Goal: Task Accomplishment & Management: Manage account settings

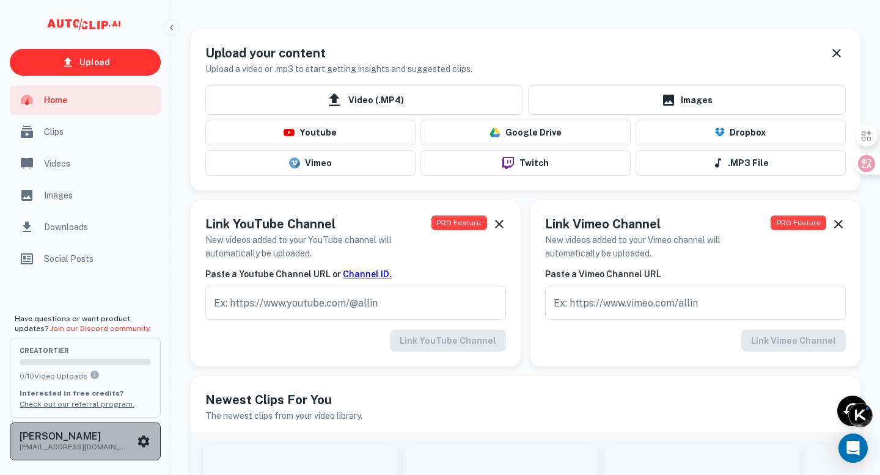
click at [141, 436] on icon "scrollable content" at bounding box center [143, 441] width 15 height 15
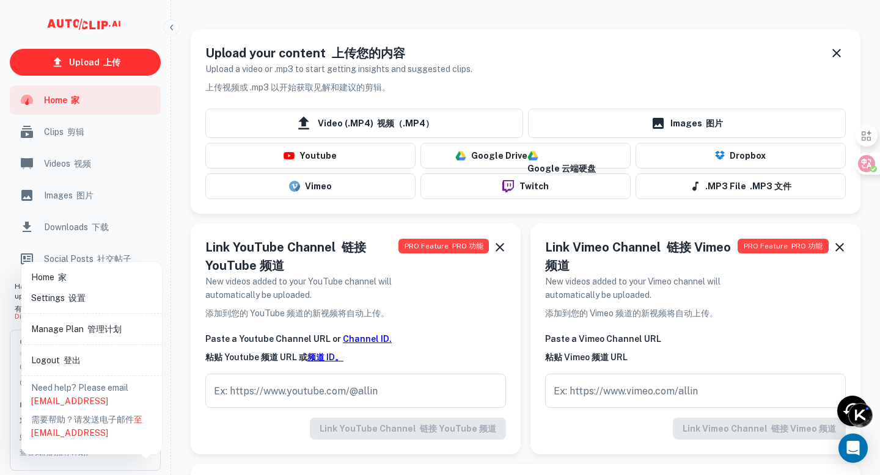
click at [84, 333] on font at bounding box center [86, 329] width 4 height 10
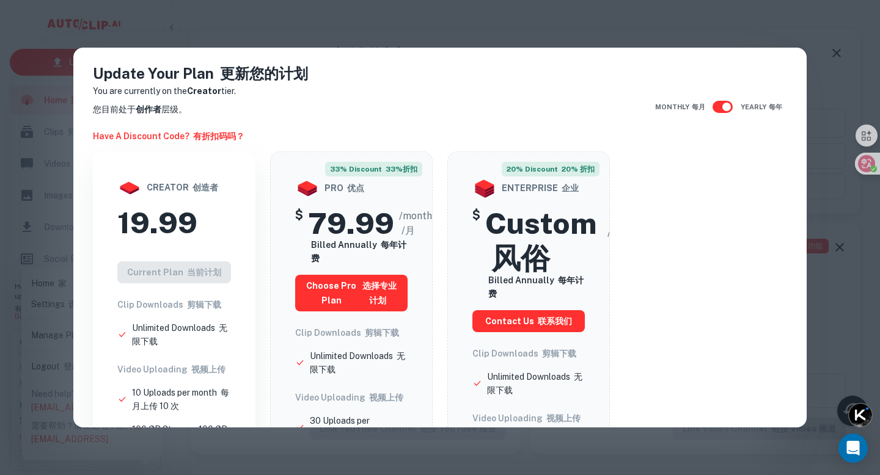
click at [348, 31] on div "Update Your Plan 更新您的计划 You are currently on the Creator tier. 您目前处于 创作者 层级。 Ha…" at bounding box center [440, 237] width 880 height 475
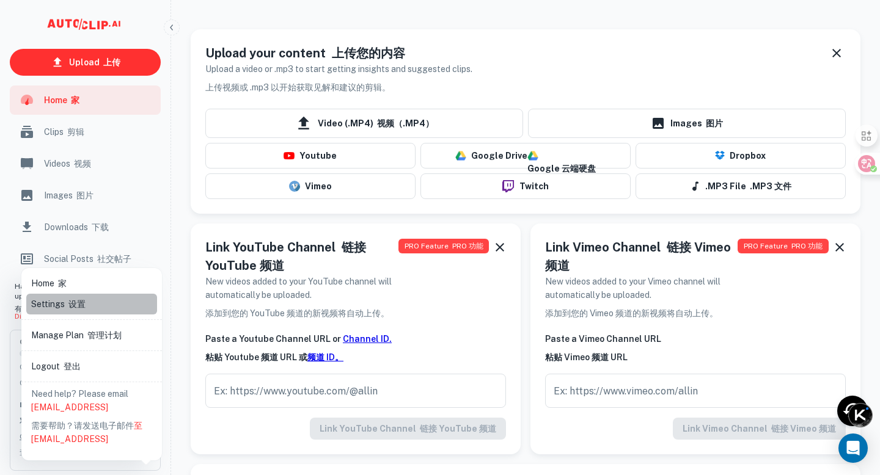
click at [72, 303] on font "设置" at bounding box center [76, 304] width 17 height 10
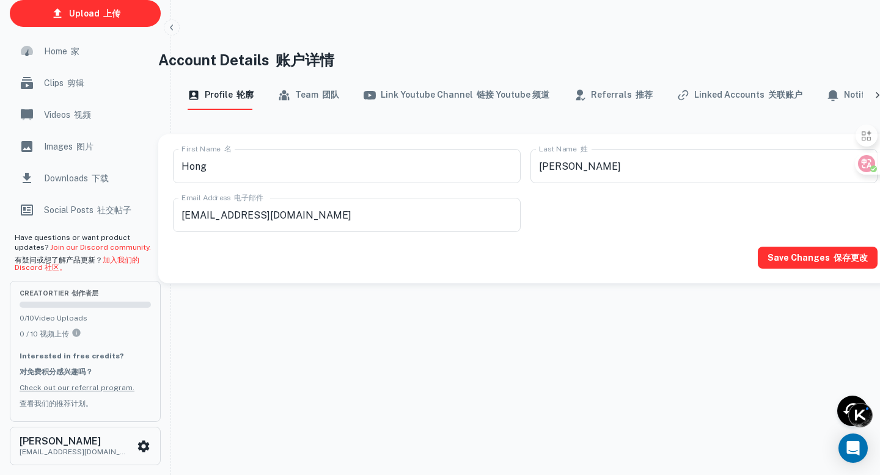
scroll to position [0, 37]
click at [732, 93] on button "Linked Accounts 关联账户" at bounding box center [734, 95] width 125 height 29
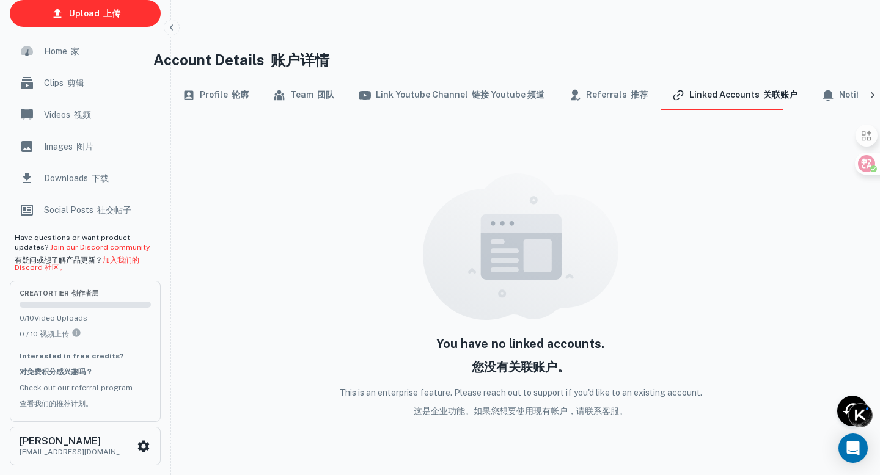
click at [492, 97] on font "链接 Youtube 频道" at bounding box center [508, 95] width 73 height 10
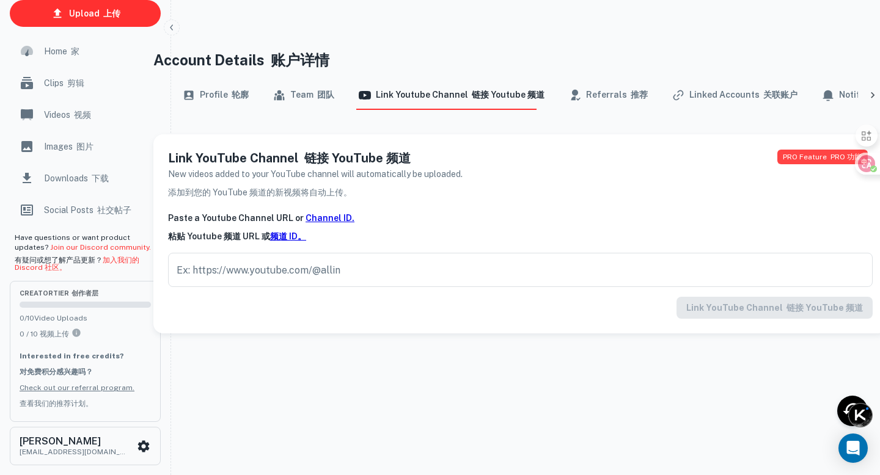
click at [309, 92] on button "Team 团队" at bounding box center [303, 95] width 61 height 29
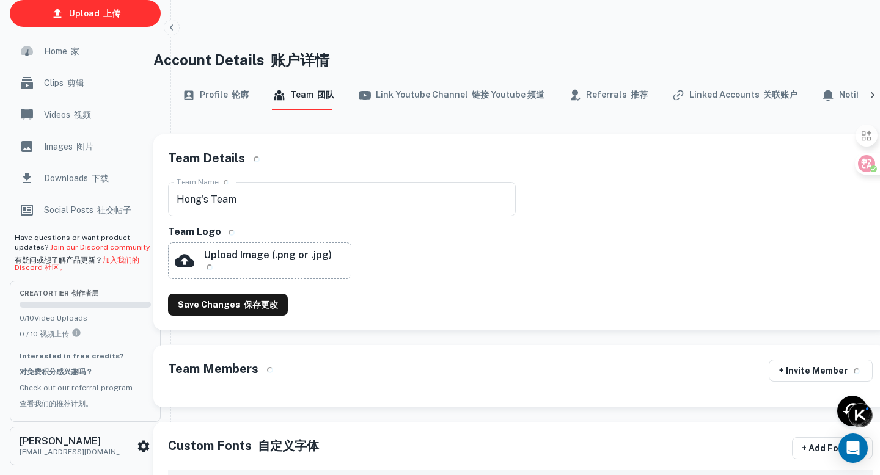
click at [219, 93] on button "Profile 轮廓" at bounding box center [216, 95] width 66 height 29
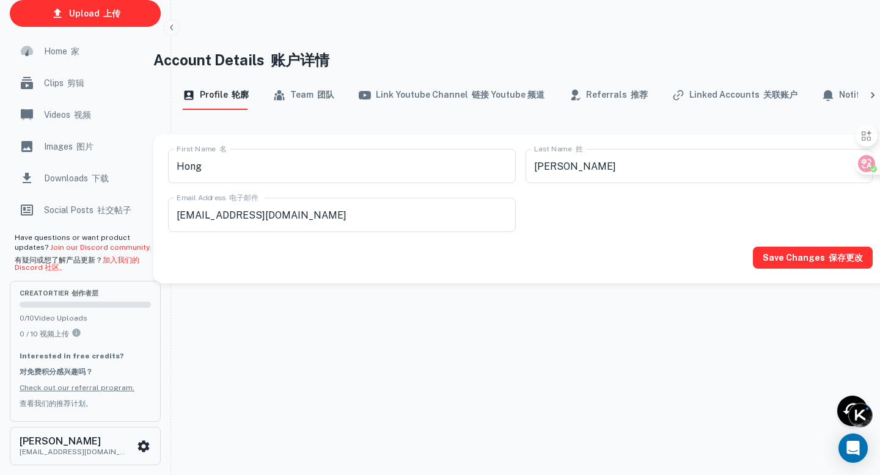
click at [68, 53] on font "scrollable content" at bounding box center [69, 51] width 4 height 10
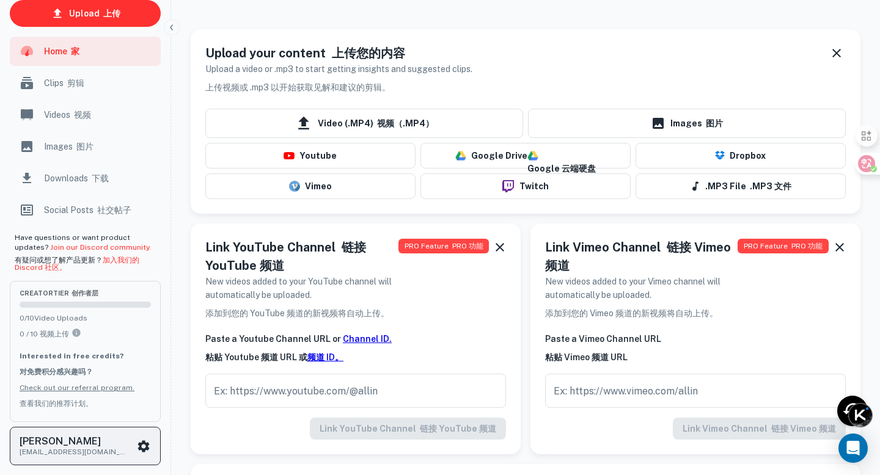
click at [64, 443] on h6 "[PERSON_NAME]" at bounding box center [75, 442] width 110 height 10
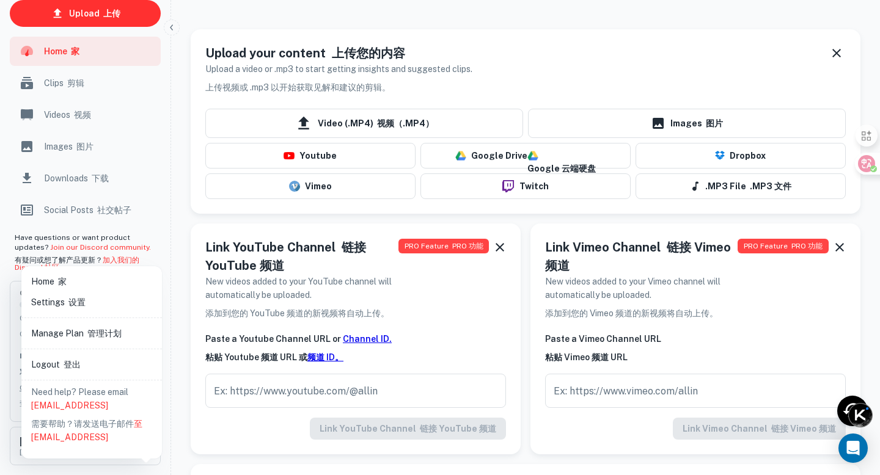
click at [71, 304] on font "设置" at bounding box center [76, 302] width 17 height 10
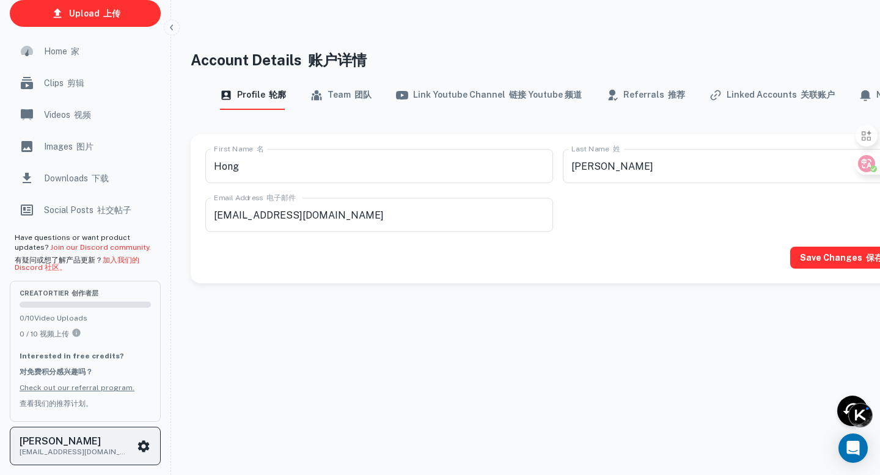
click at [146, 443] on icon "scrollable content" at bounding box center [144, 446] width 12 height 12
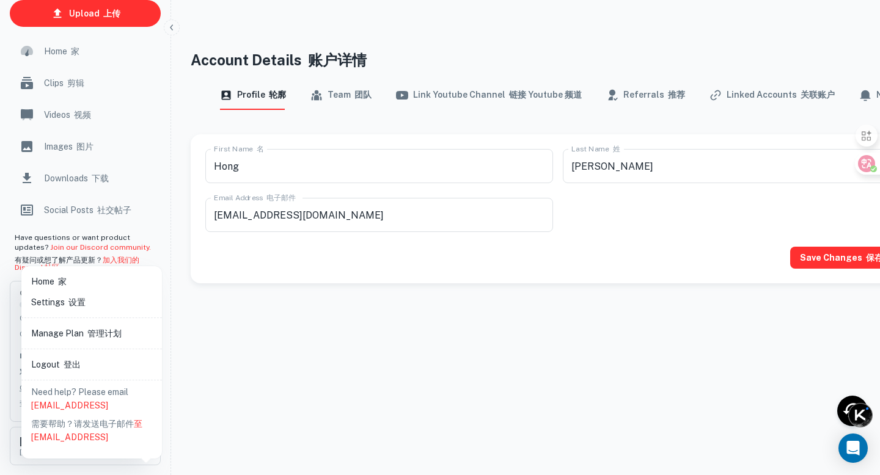
click at [103, 335] on font "管理计划" at bounding box center [104, 334] width 34 height 10
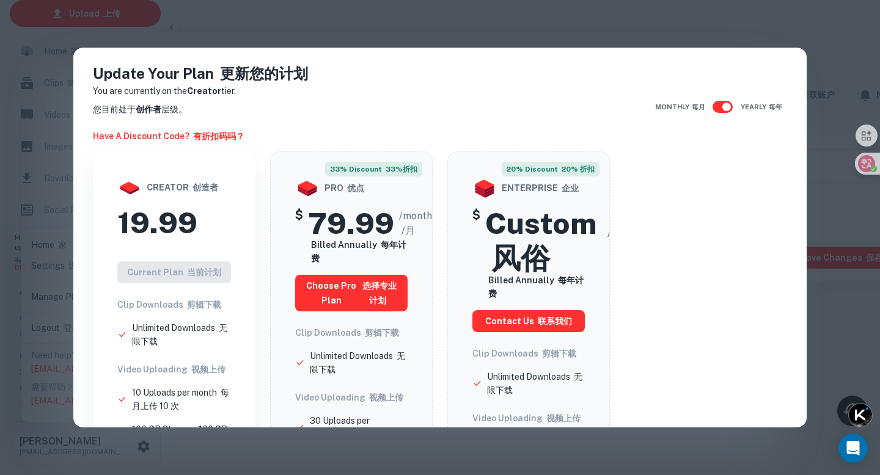
click at [421, 24] on div "Update Your Plan 更新您的计划 You are currently on the Creator tier. 您目前处于 创作者 层级。 Ha…" at bounding box center [440, 237] width 880 height 475
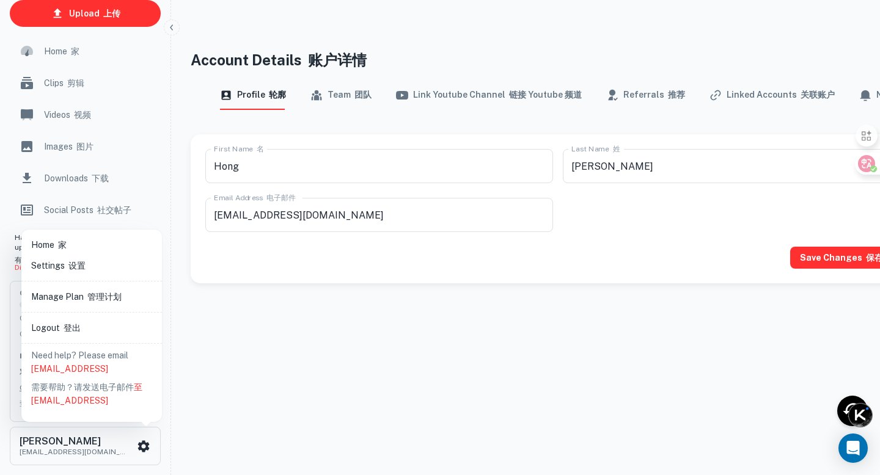
click at [348, 96] on div at bounding box center [440, 237] width 880 height 475
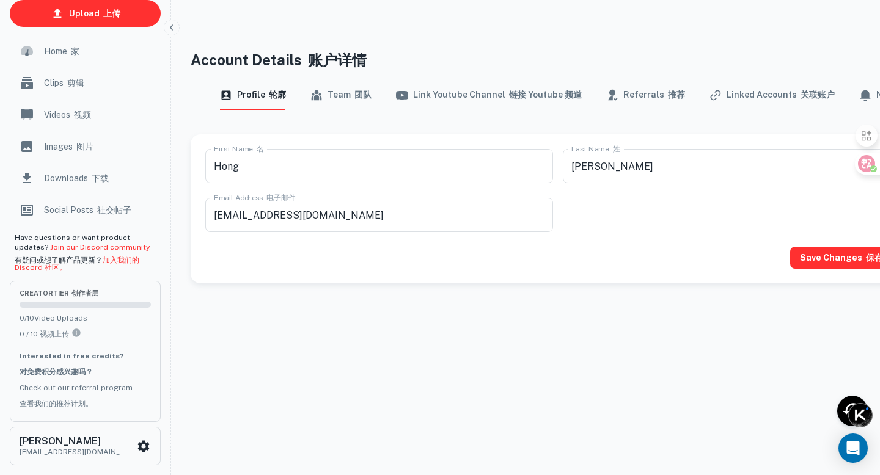
click at [351, 96] on font "button" at bounding box center [353, 95] width 4 height 10
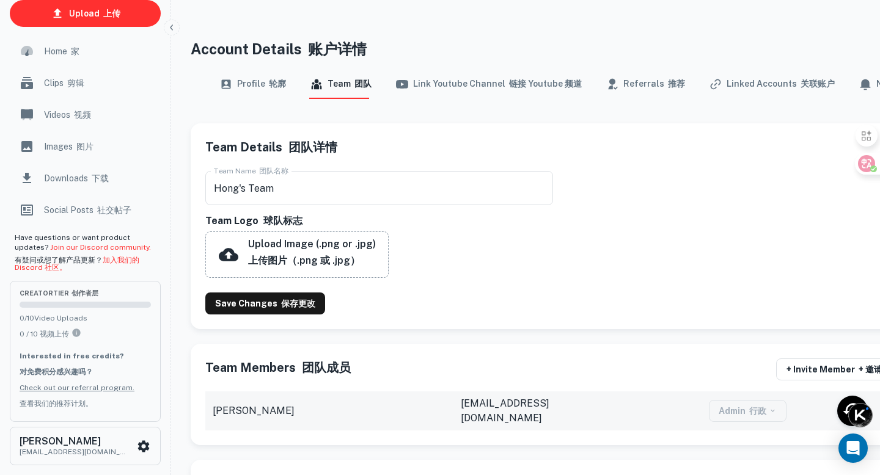
click at [505, 79] on font "button" at bounding box center [507, 84] width 4 height 10
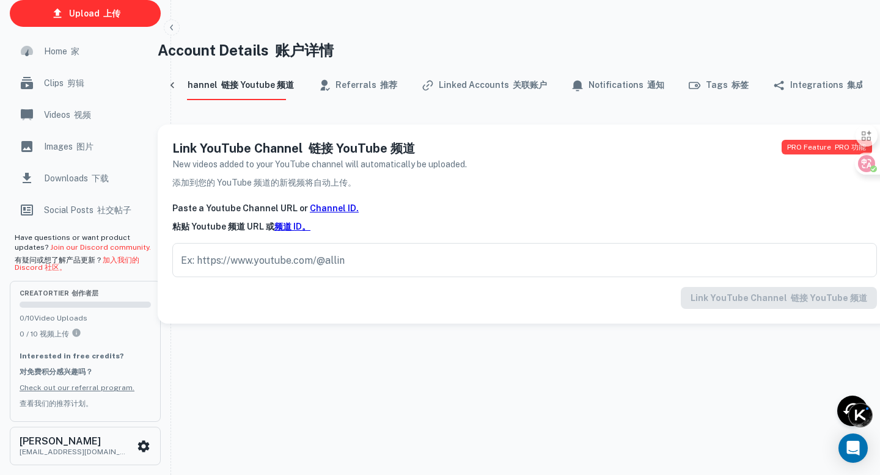
scroll to position [10, 37]
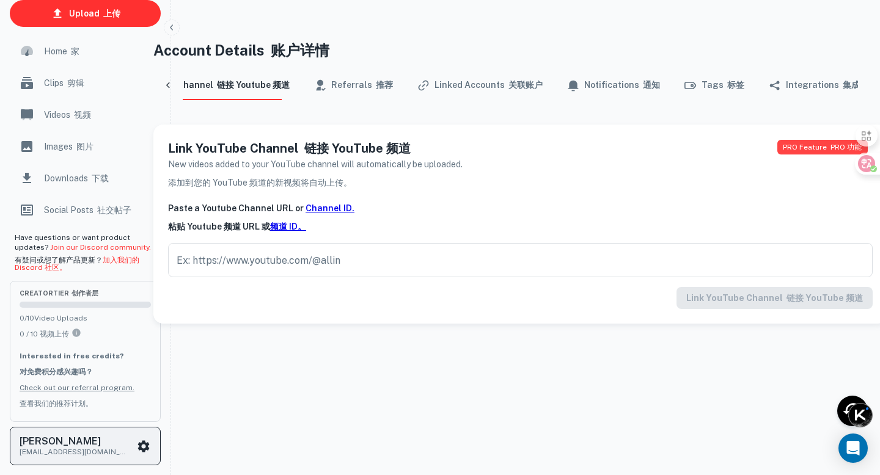
click at [146, 446] on icon "scrollable content" at bounding box center [144, 446] width 12 height 12
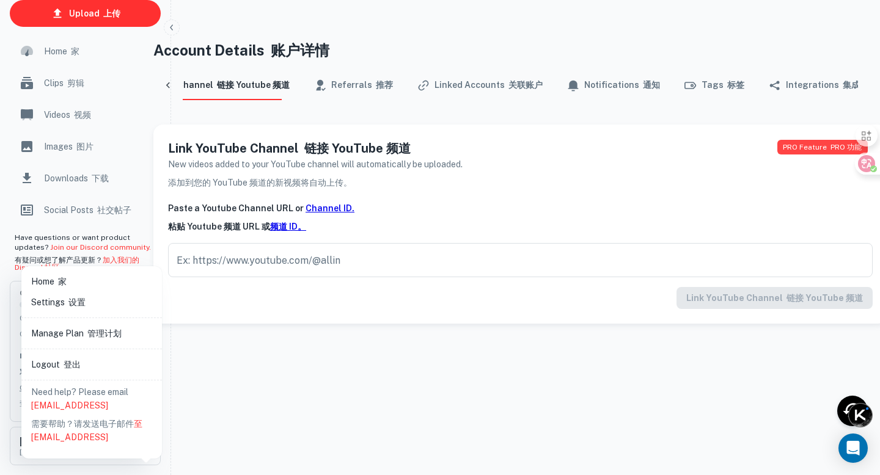
click at [57, 280] on font at bounding box center [56, 282] width 4 height 10
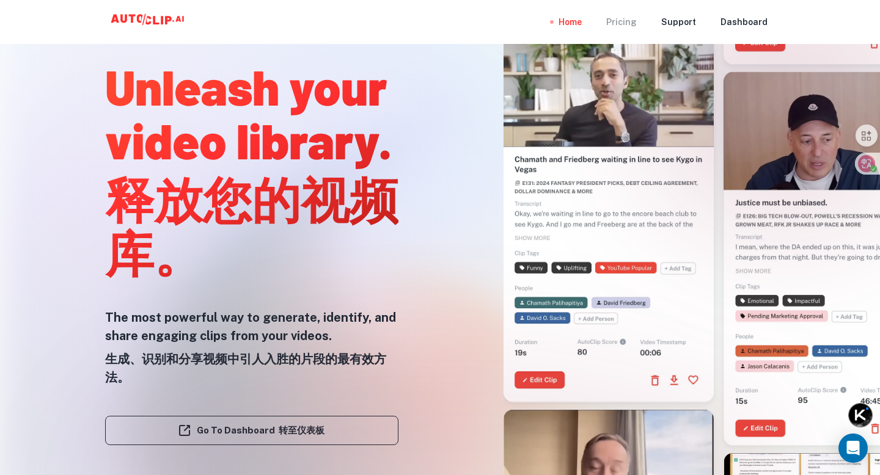
click at [635, 23] on div "Pricing" at bounding box center [621, 22] width 31 height 44
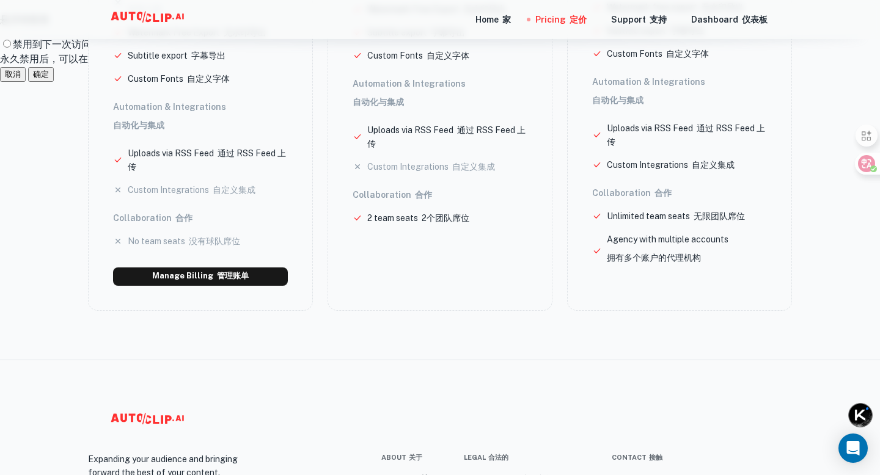
scroll to position [542, 0]
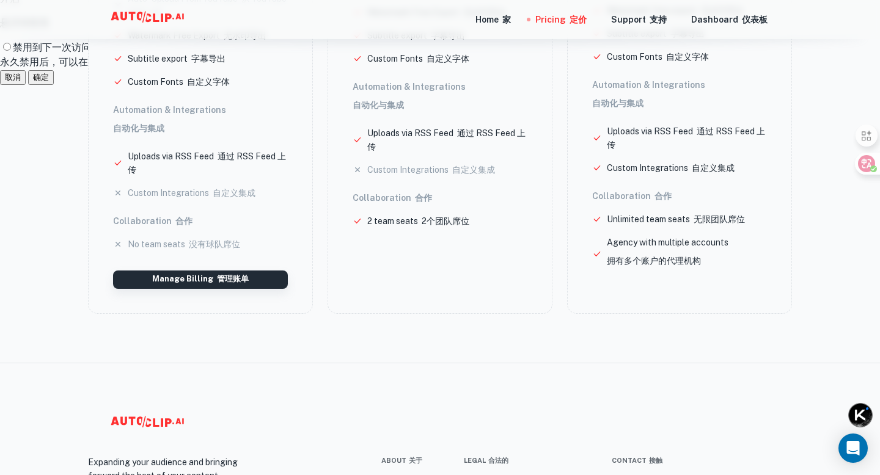
click at [200, 279] on button "Manage Billing 管理账单" at bounding box center [200, 280] width 175 height 18
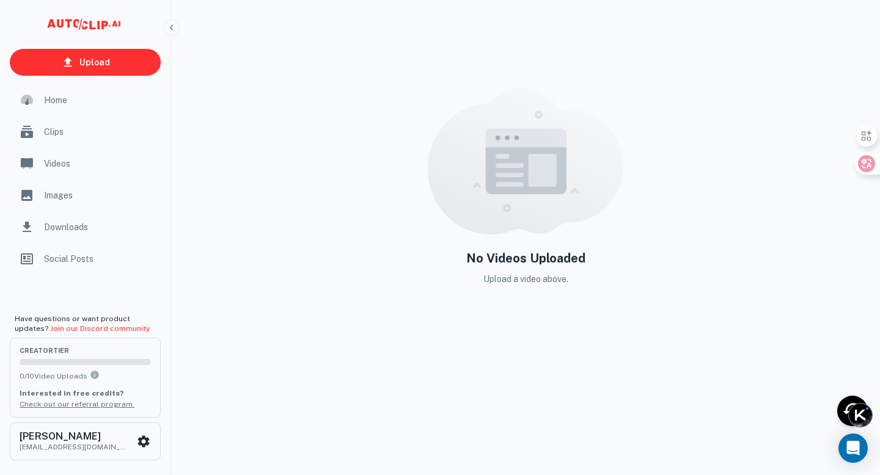
click at [60, 101] on span "Home" at bounding box center [98, 99] width 109 height 13
